Goal: Transaction & Acquisition: Obtain resource

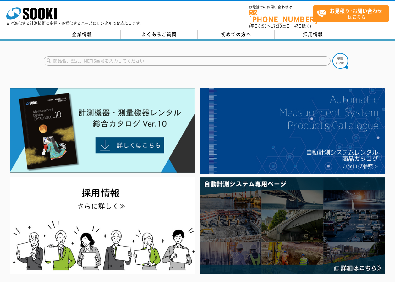
click at [111, 57] on input "text" at bounding box center [187, 60] width 287 height 9
type input "t"
type input "トルクレンチ"
click at [332, 53] on button at bounding box center [340, 61] width 16 height 16
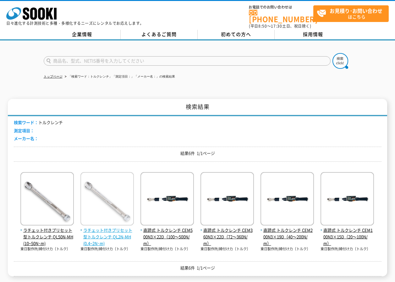
click at [102, 227] on span "ラチェット付きプリセット型トルクレンチ QL2N-MH(0.4~2N･m)" at bounding box center [106, 236] width 53 height 19
